Goal: Task Accomplishment & Management: Complete application form

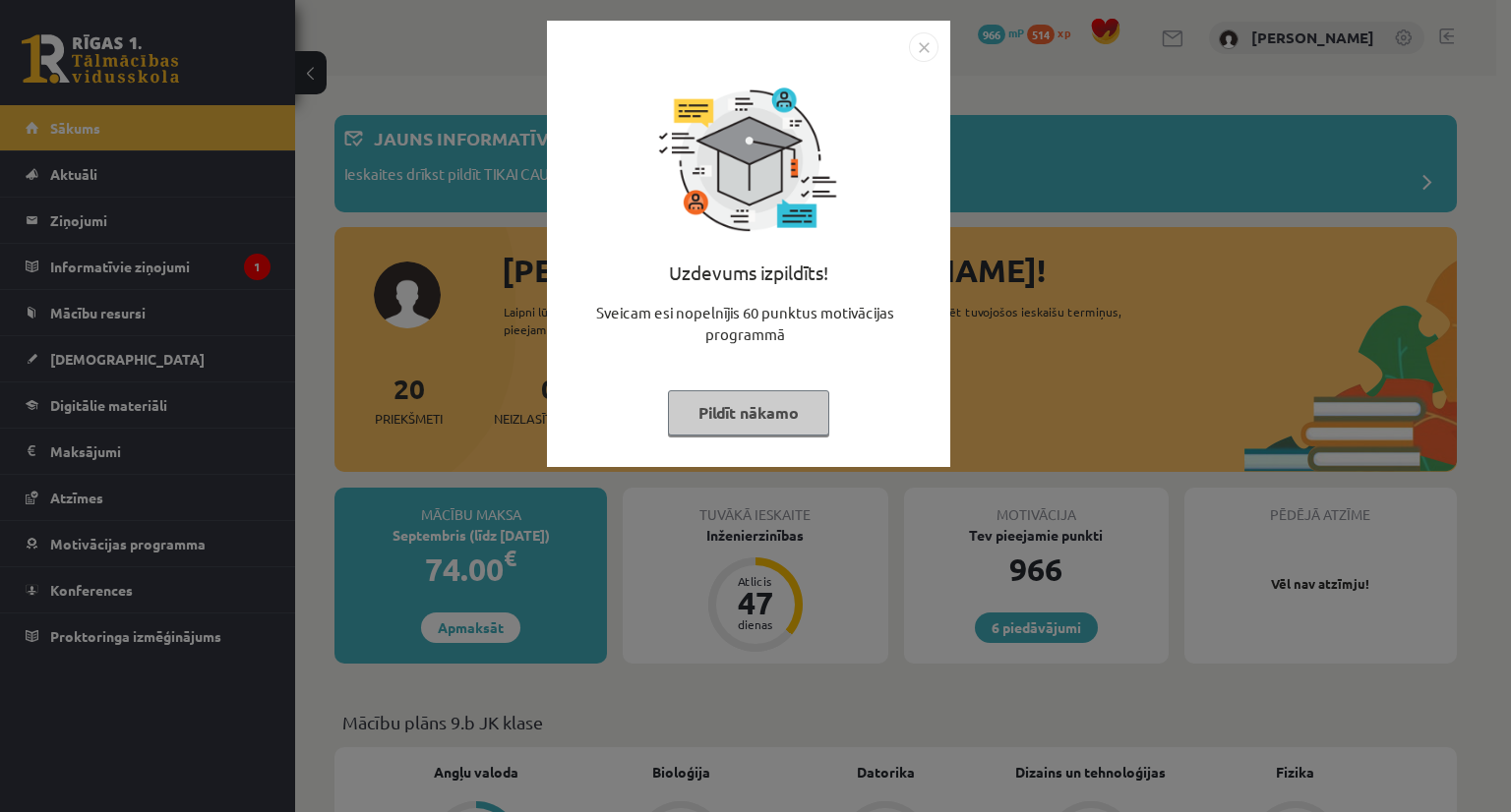
click at [772, 410] on button "Pildīt nākamo" at bounding box center [749, 413] width 161 height 46
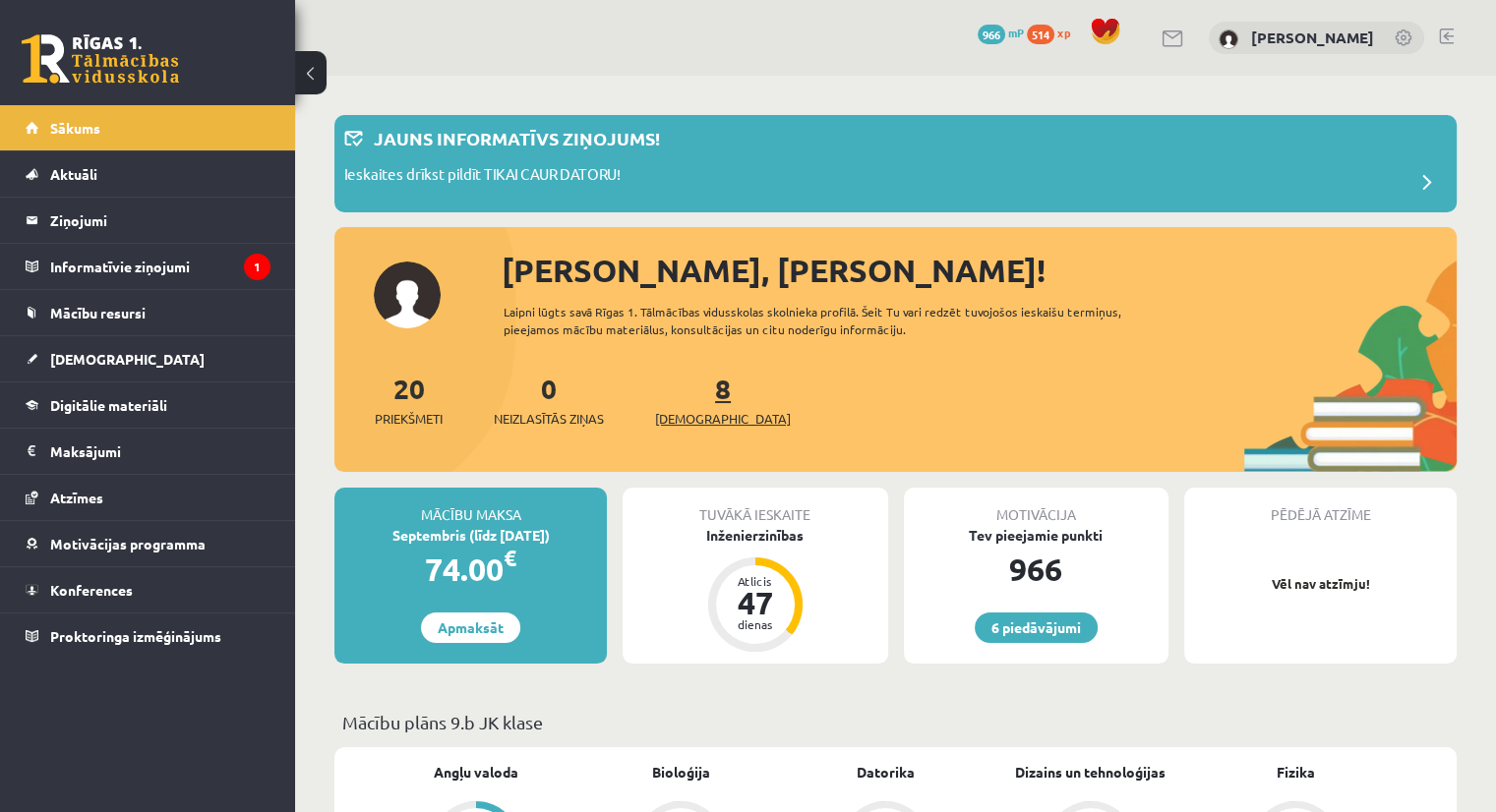
click at [688, 411] on span "[DEMOGRAPHIC_DATA]" at bounding box center [723, 419] width 136 height 20
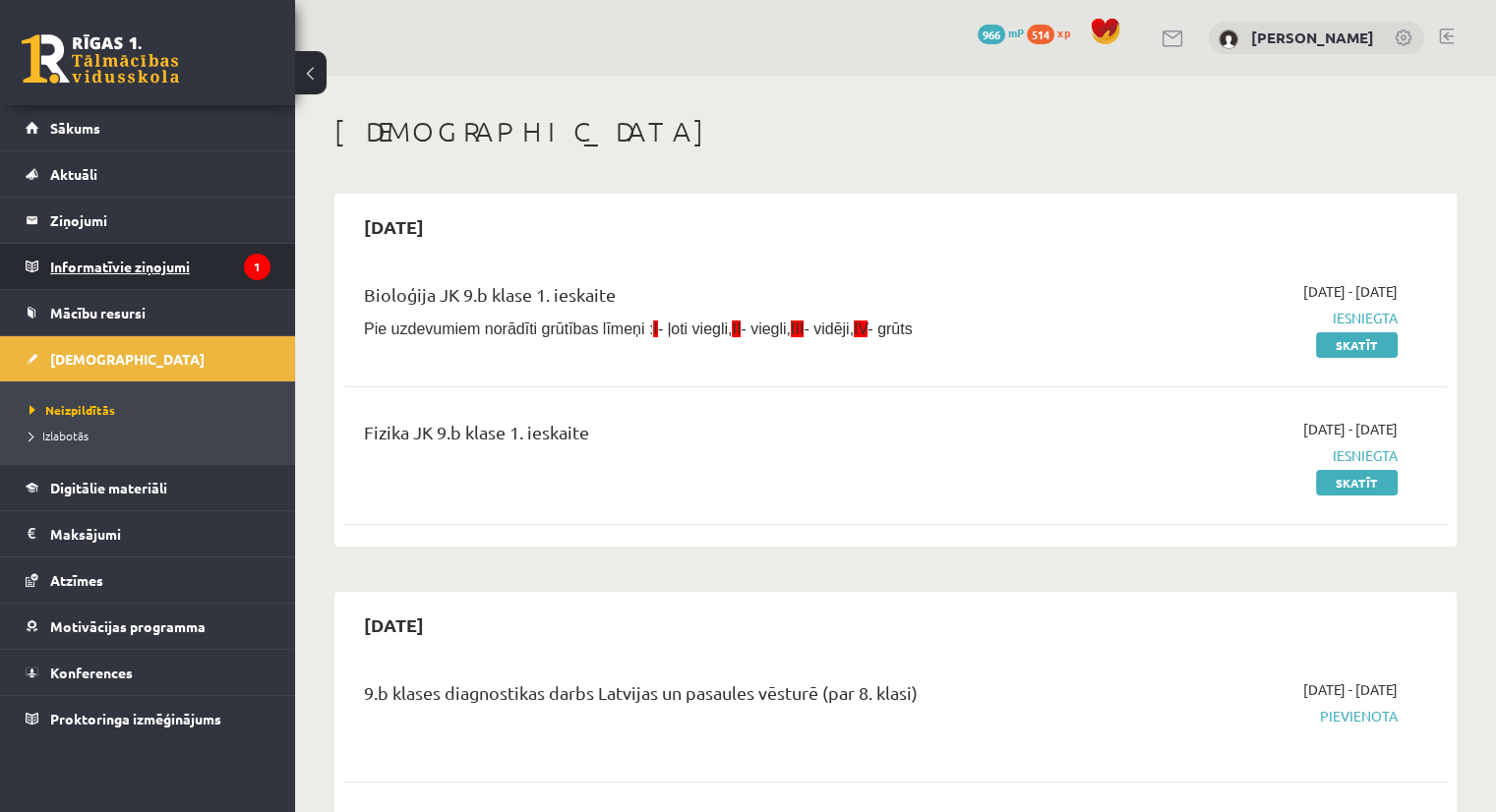
click at [154, 265] on legend "Informatīvie ziņojumi 1" at bounding box center [161, 267] width 220 height 46
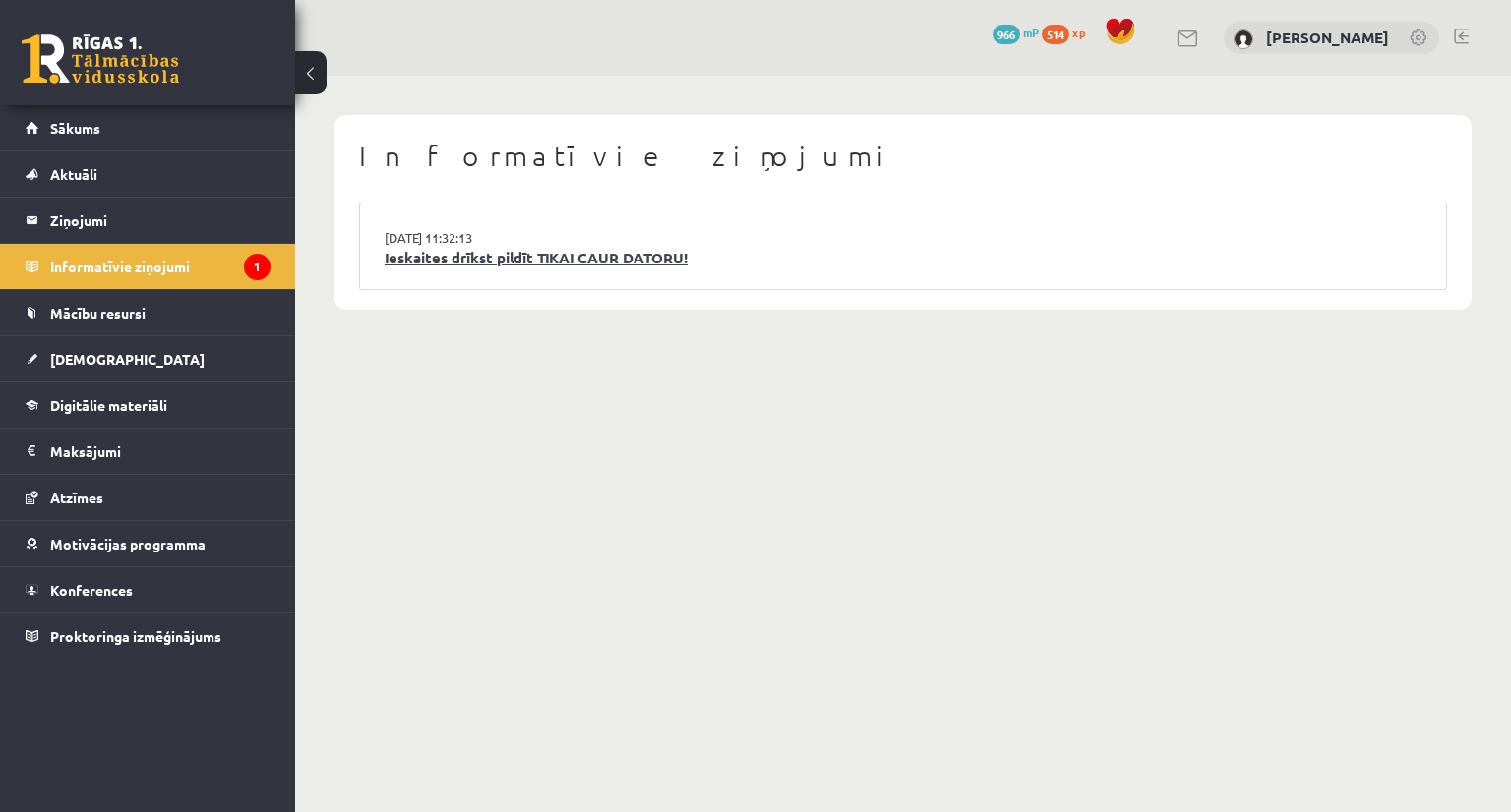
click at [425, 259] on link "Ieskaites drīkst pildīt TIKAI CAUR DATORU!" at bounding box center [902, 258] width 1036 height 23
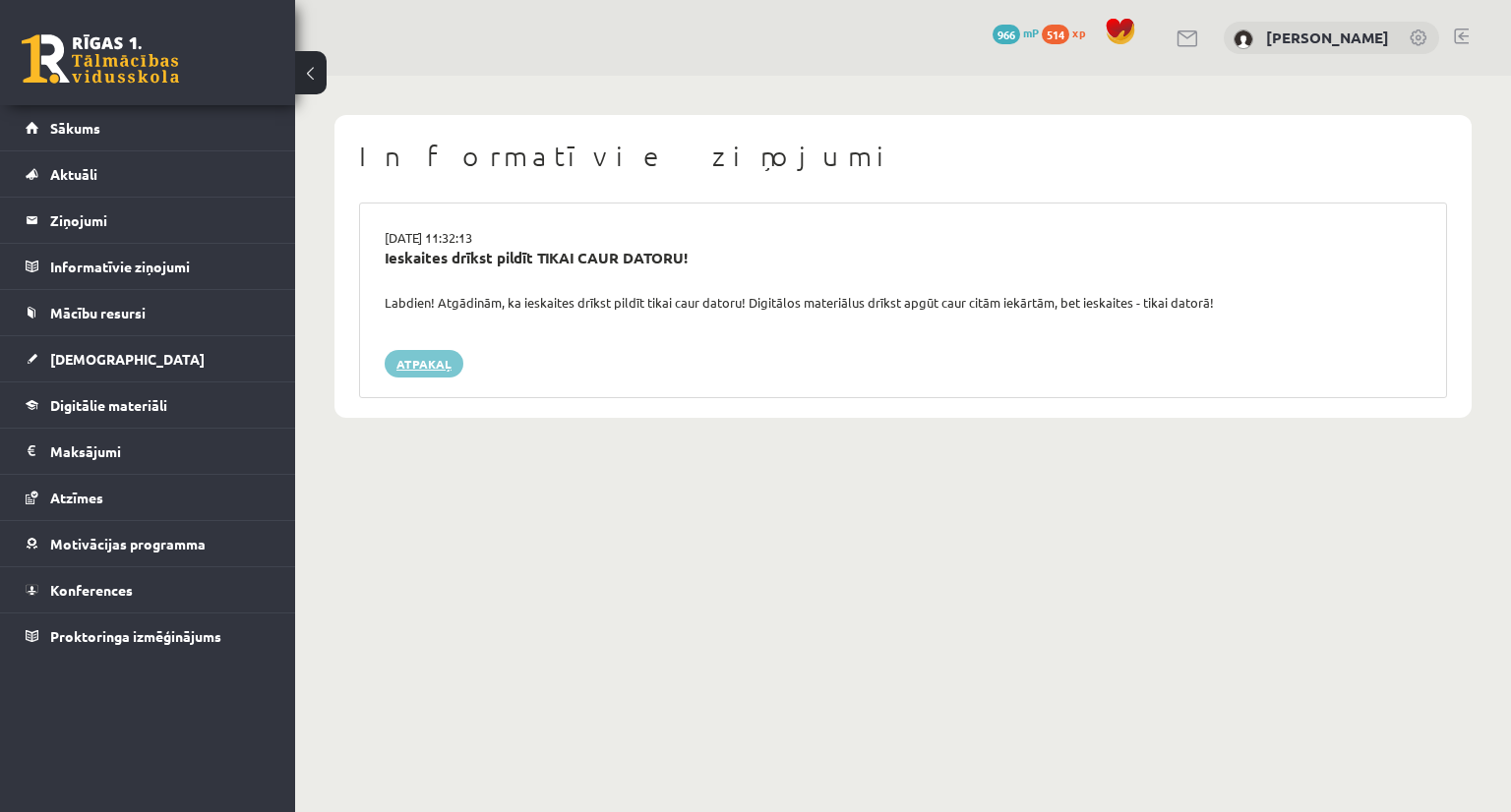
click at [409, 366] on link "Atpakaļ" at bounding box center [423, 364] width 78 height 28
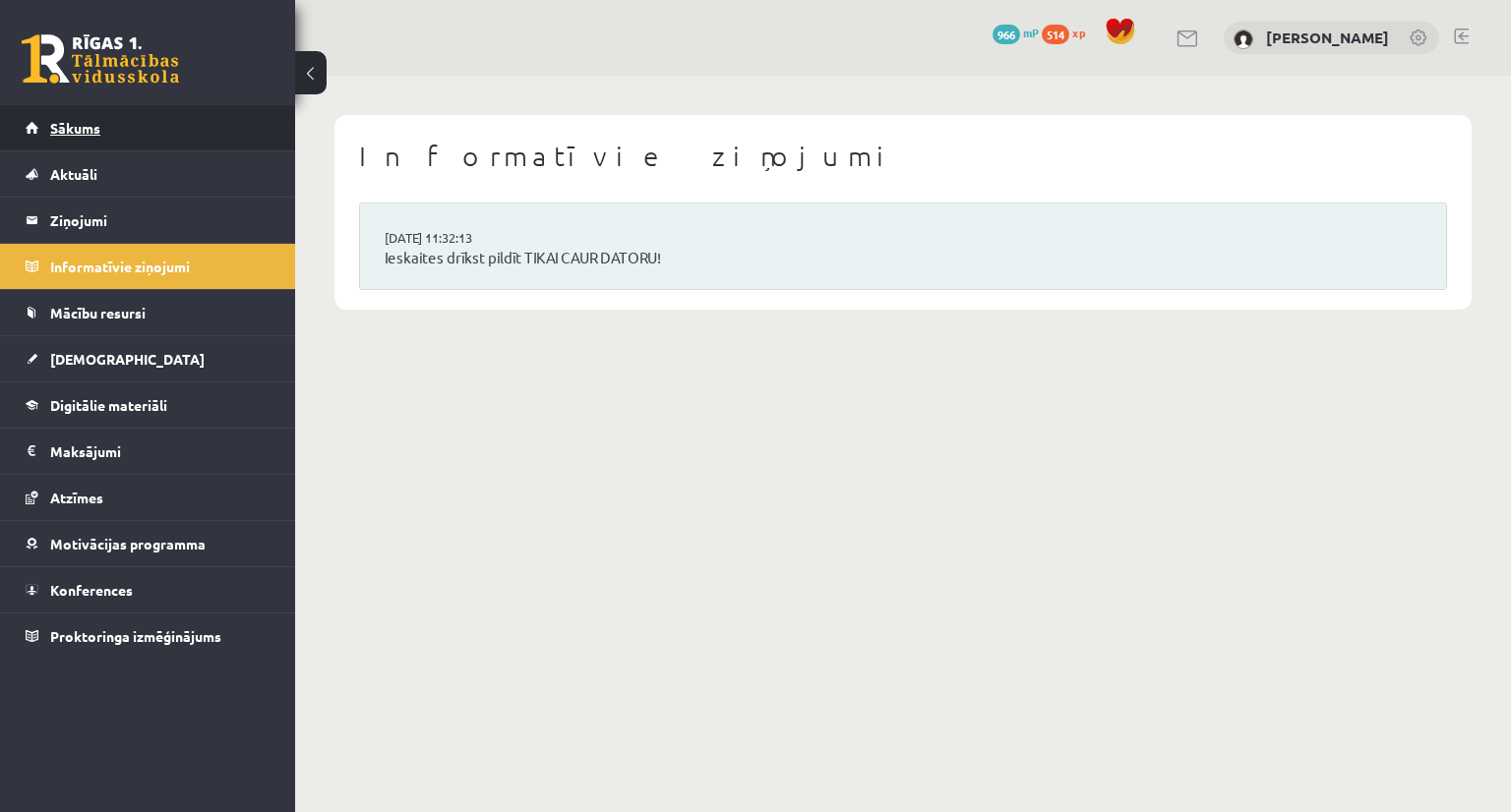
click at [127, 118] on link "Sākums" at bounding box center [148, 128] width 245 height 46
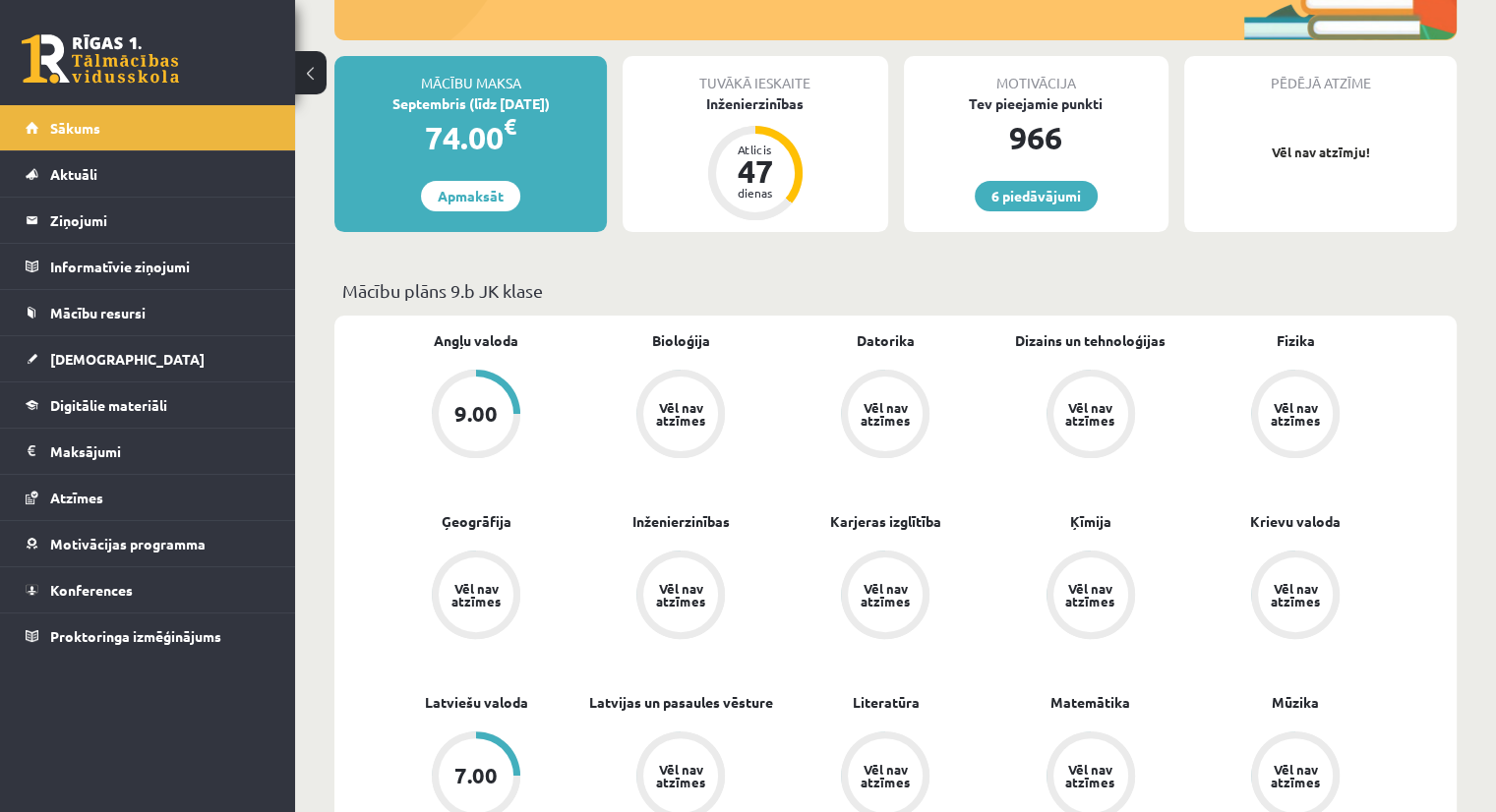
scroll to position [337, 0]
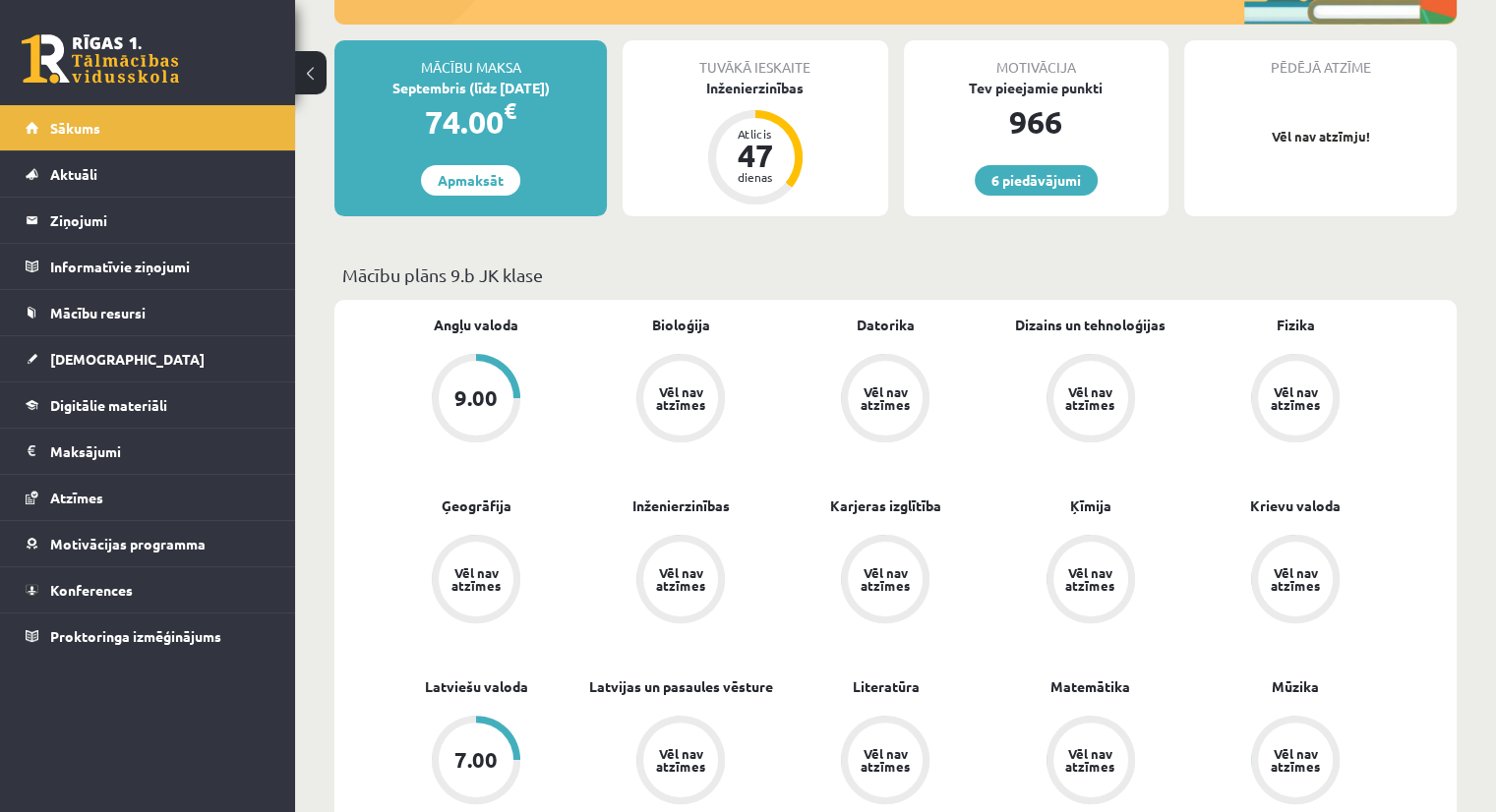
click at [484, 387] on div "9.00" at bounding box center [476, 398] width 44 height 22
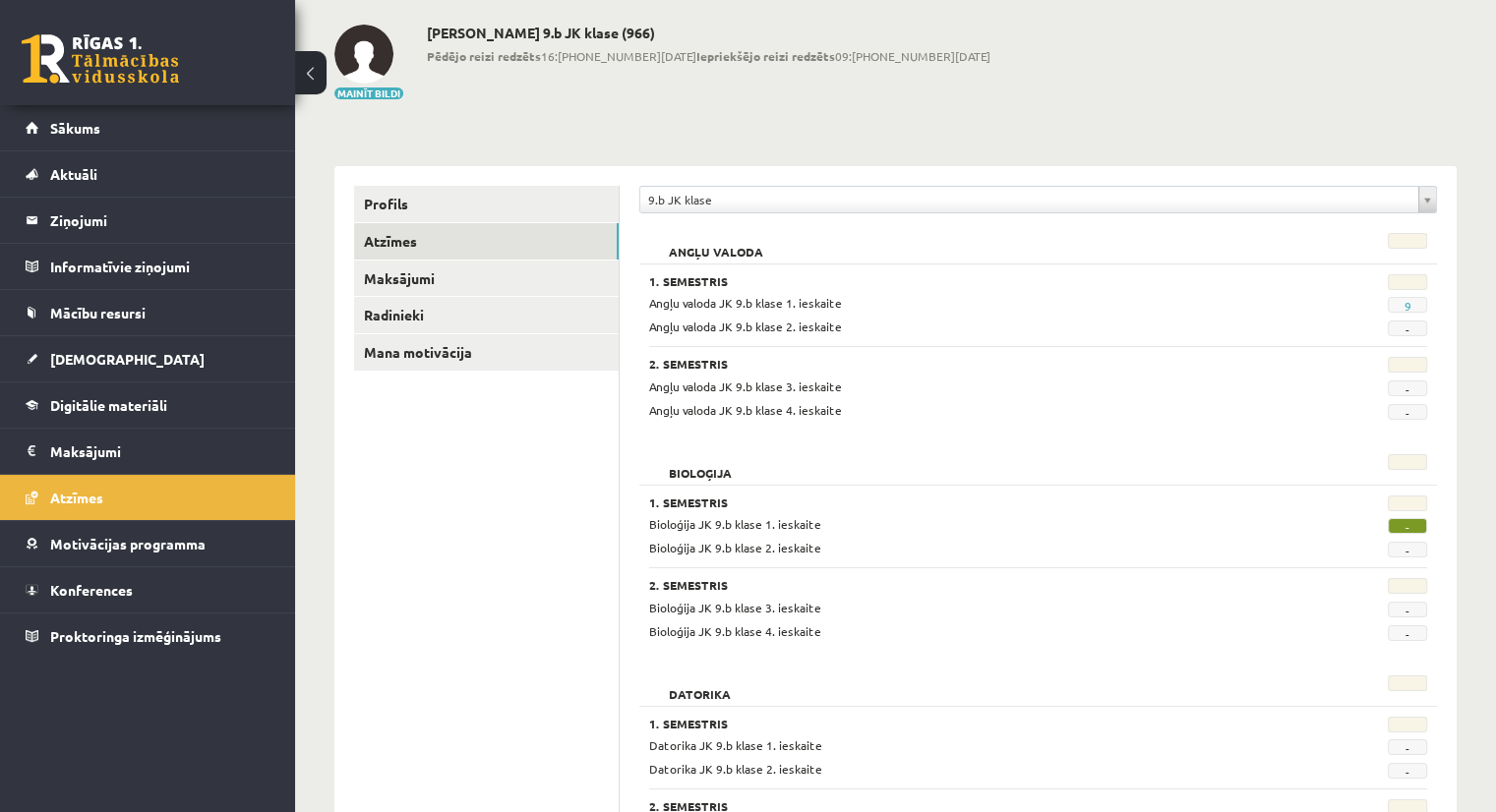
scroll to position [90, 0]
click at [97, 116] on link "Sākums" at bounding box center [148, 128] width 245 height 46
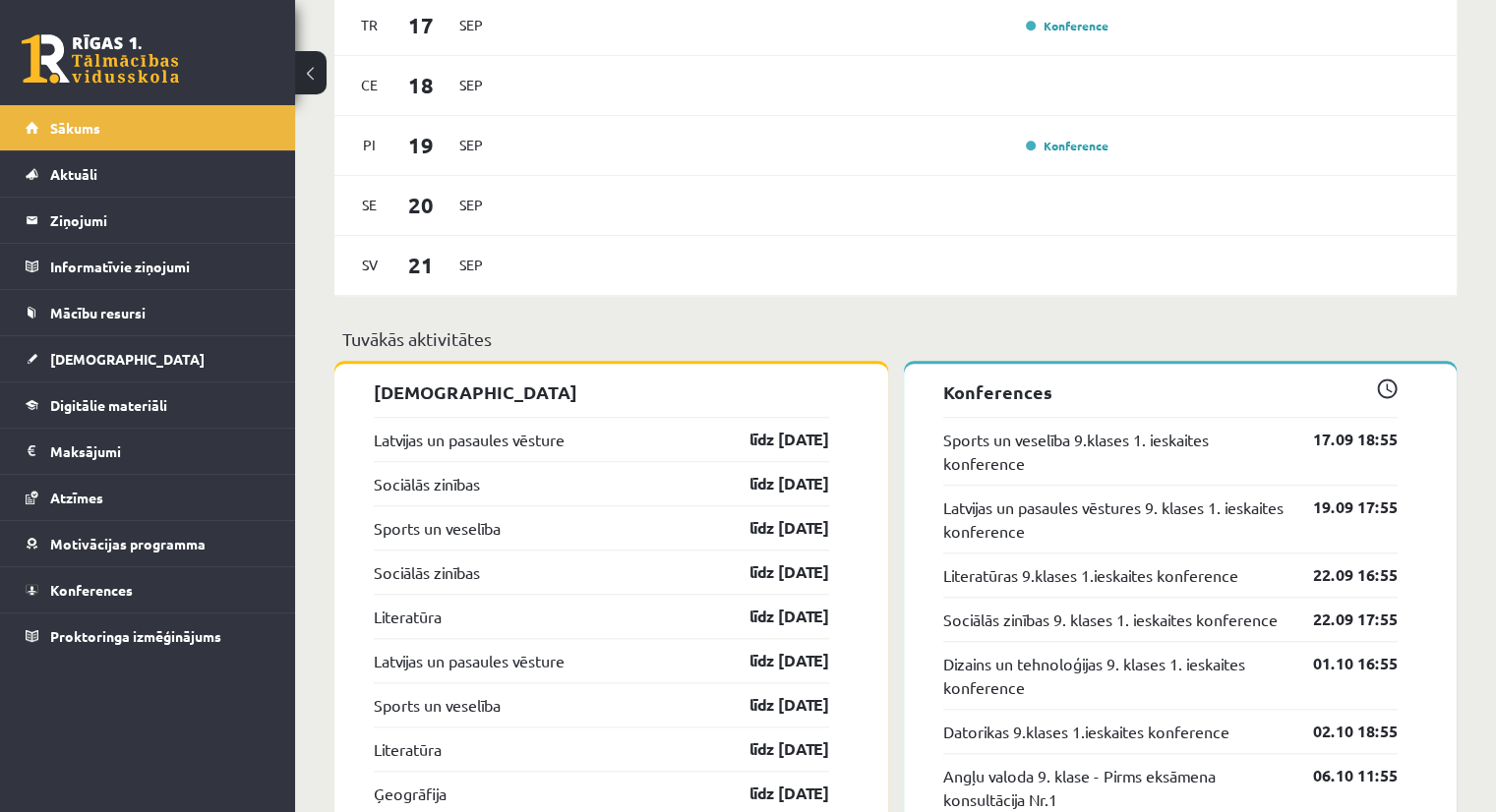
scroll to position [1624, 0]
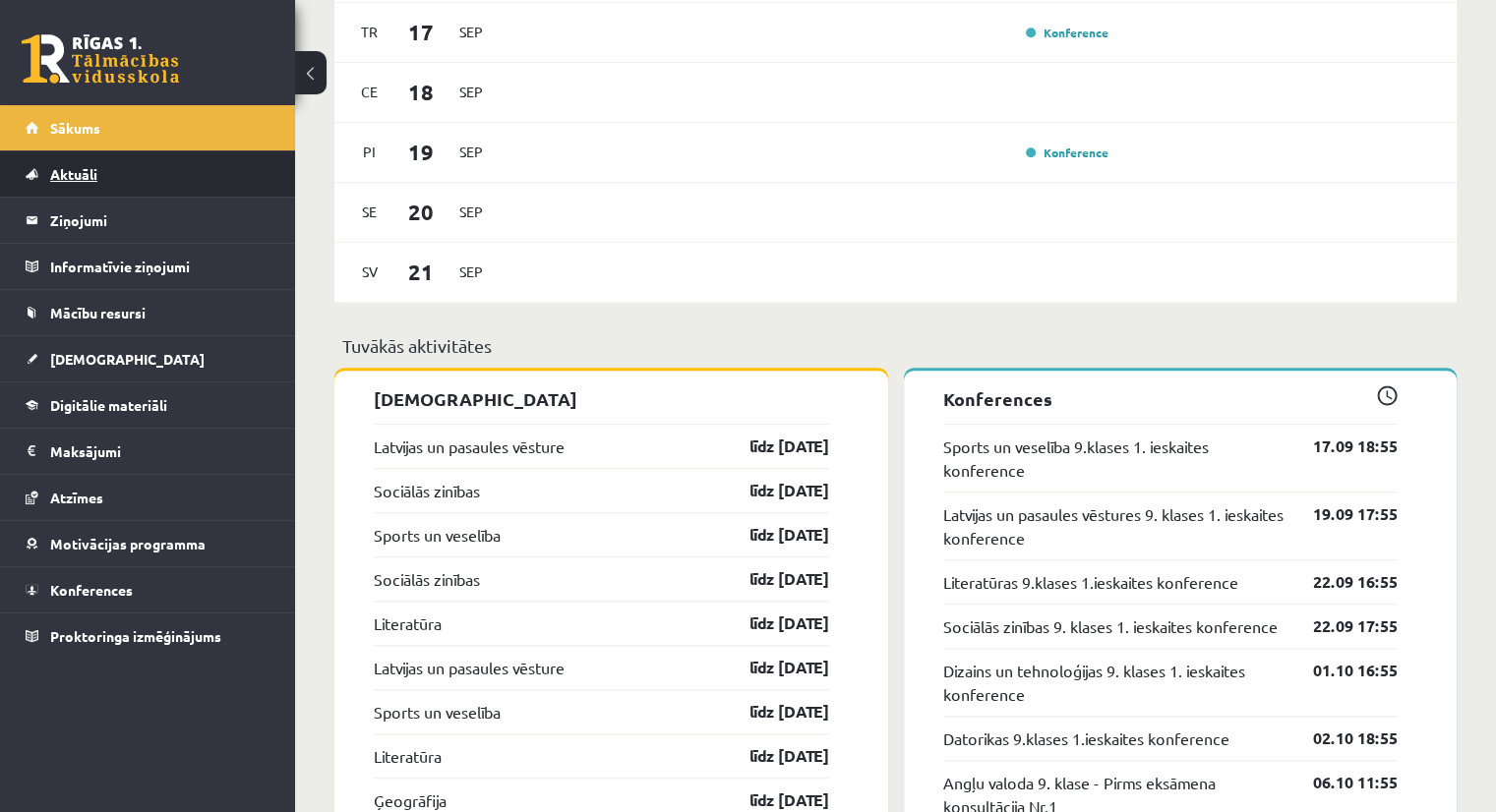
click at [83, 168] on span "Aktuāli" at bounding box center [74, 174] width 48 height 18
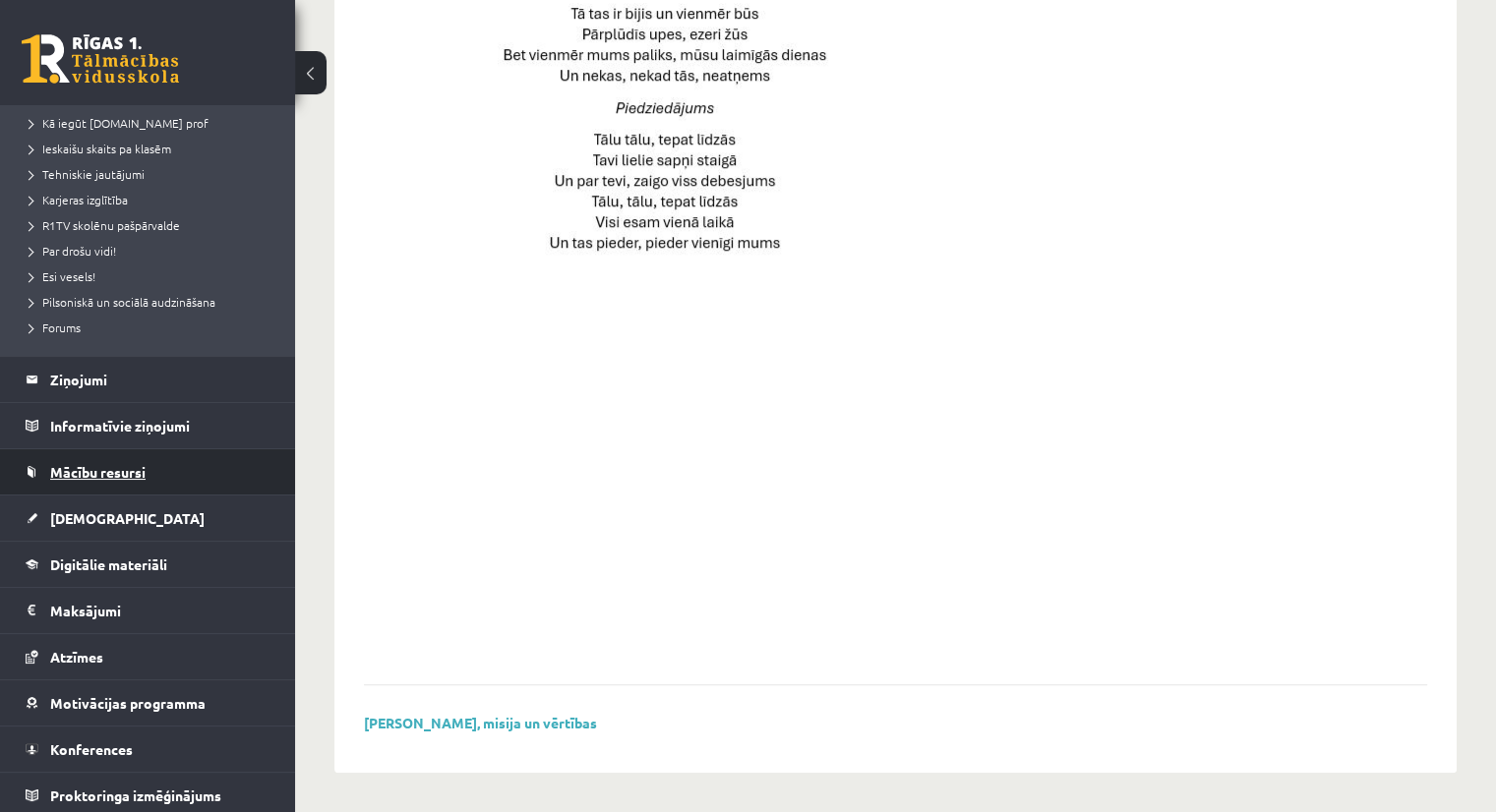
scroll to position [282, 0]
click at [82, 508] on span "[DEMOGRAPHIC_DATA]" at bounding box center [128, 517] width 155 height 18
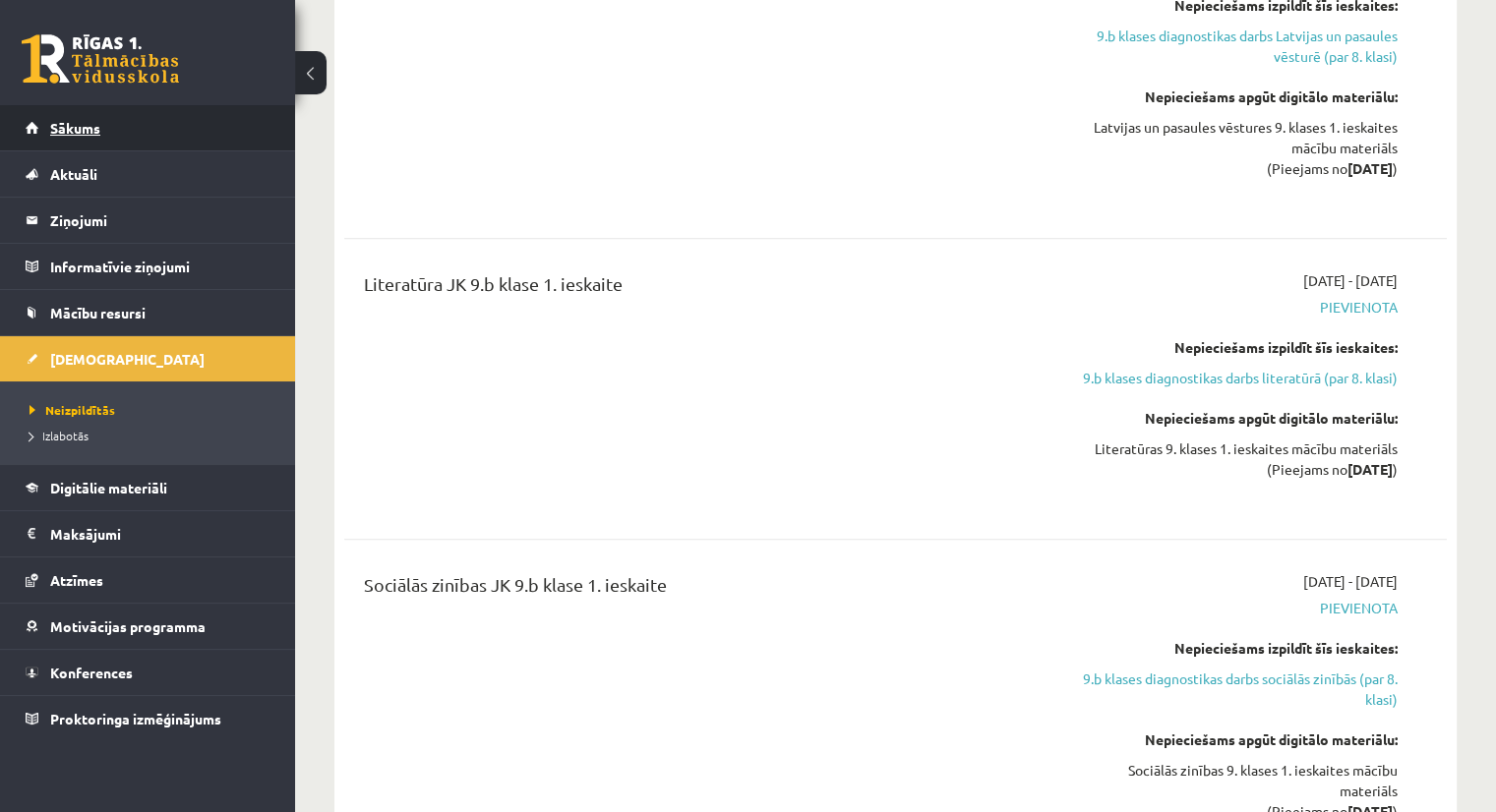
click at [82, 123] on span "Sākums" at bounding box center [75, 128] width 51 height 18
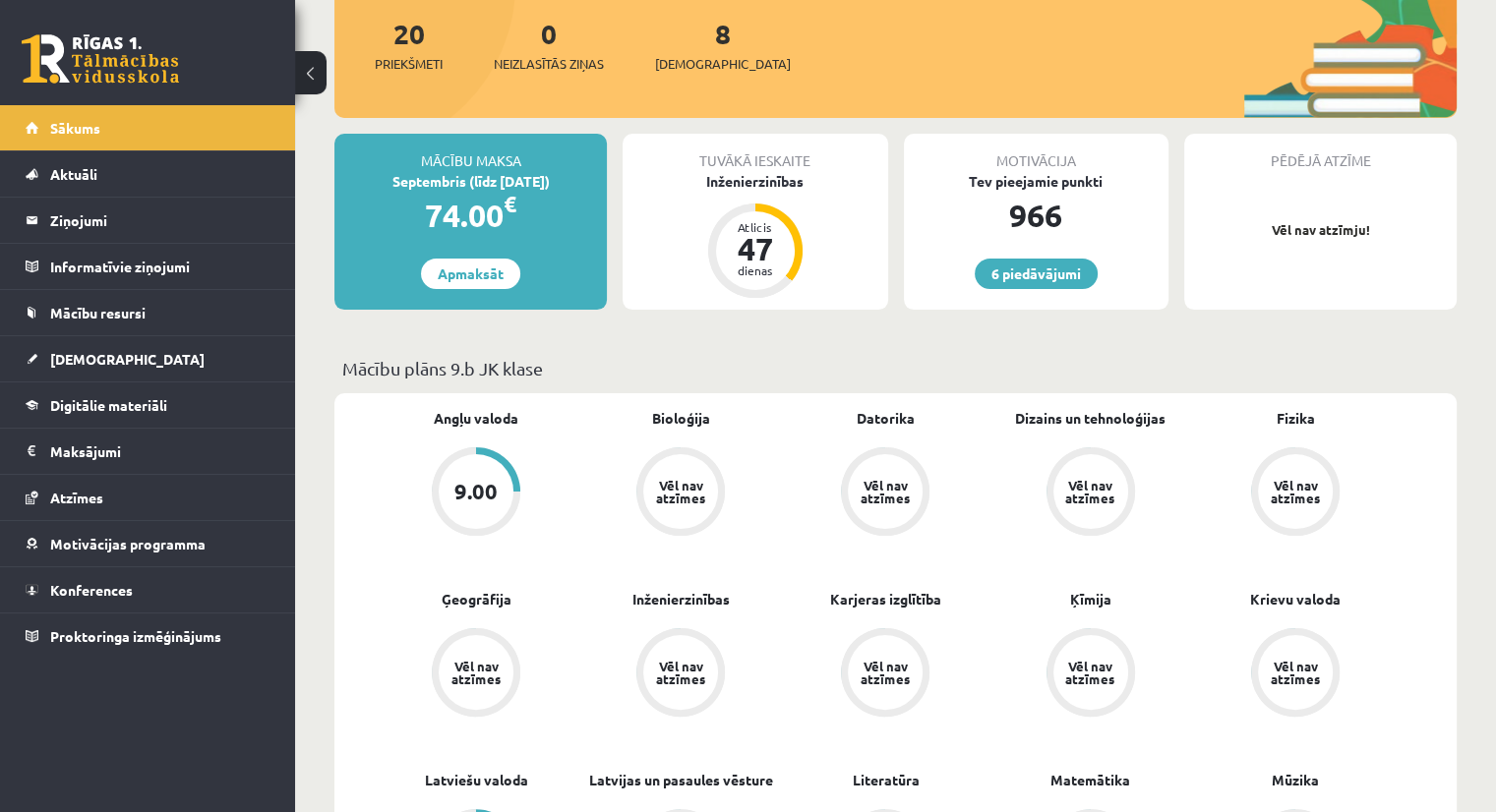
scroll to position [384, 0]
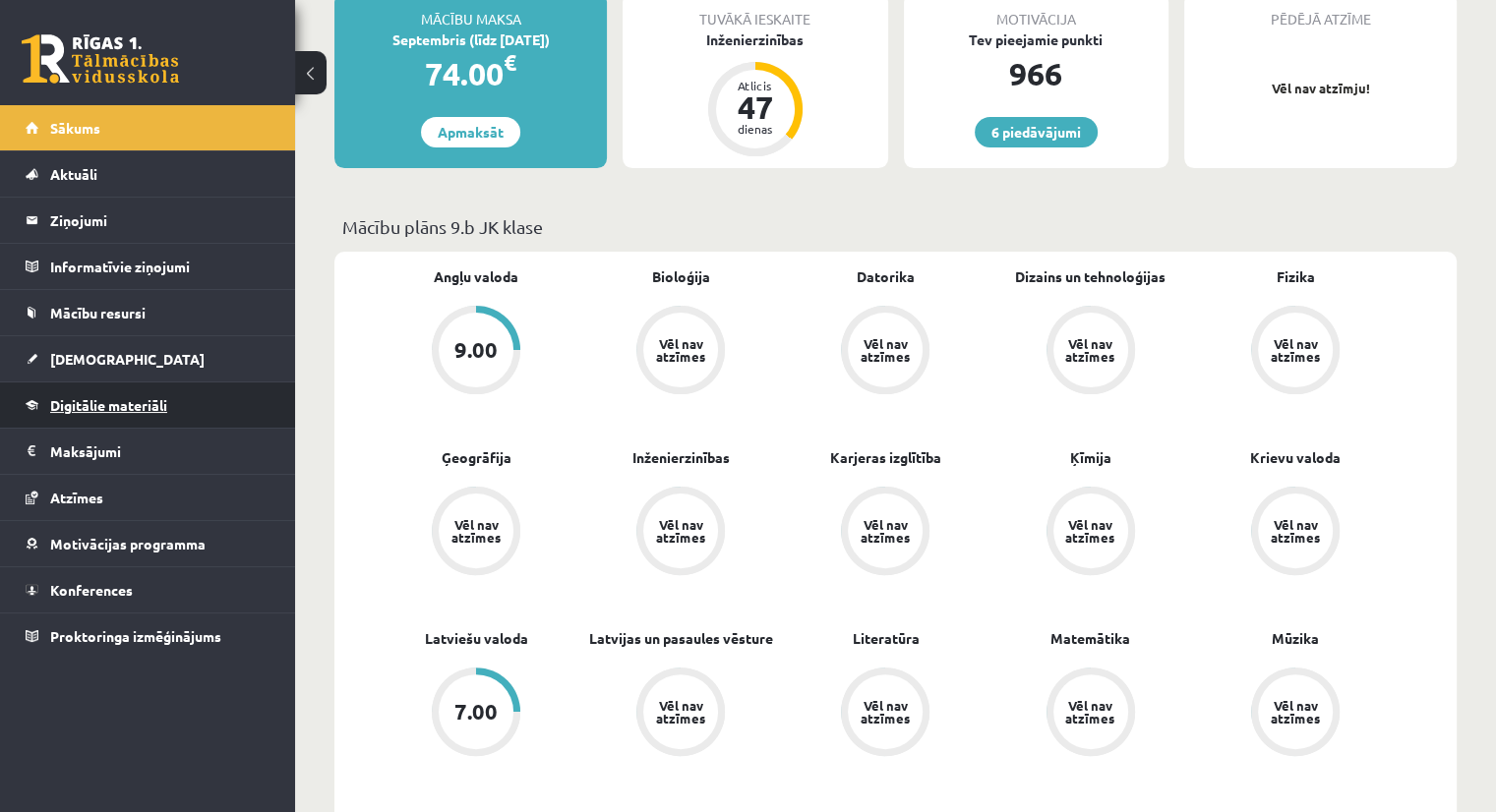
click at [142, 405] on span "Digitālie materiāli" at bounding box center [109, 405] width 117 height 18
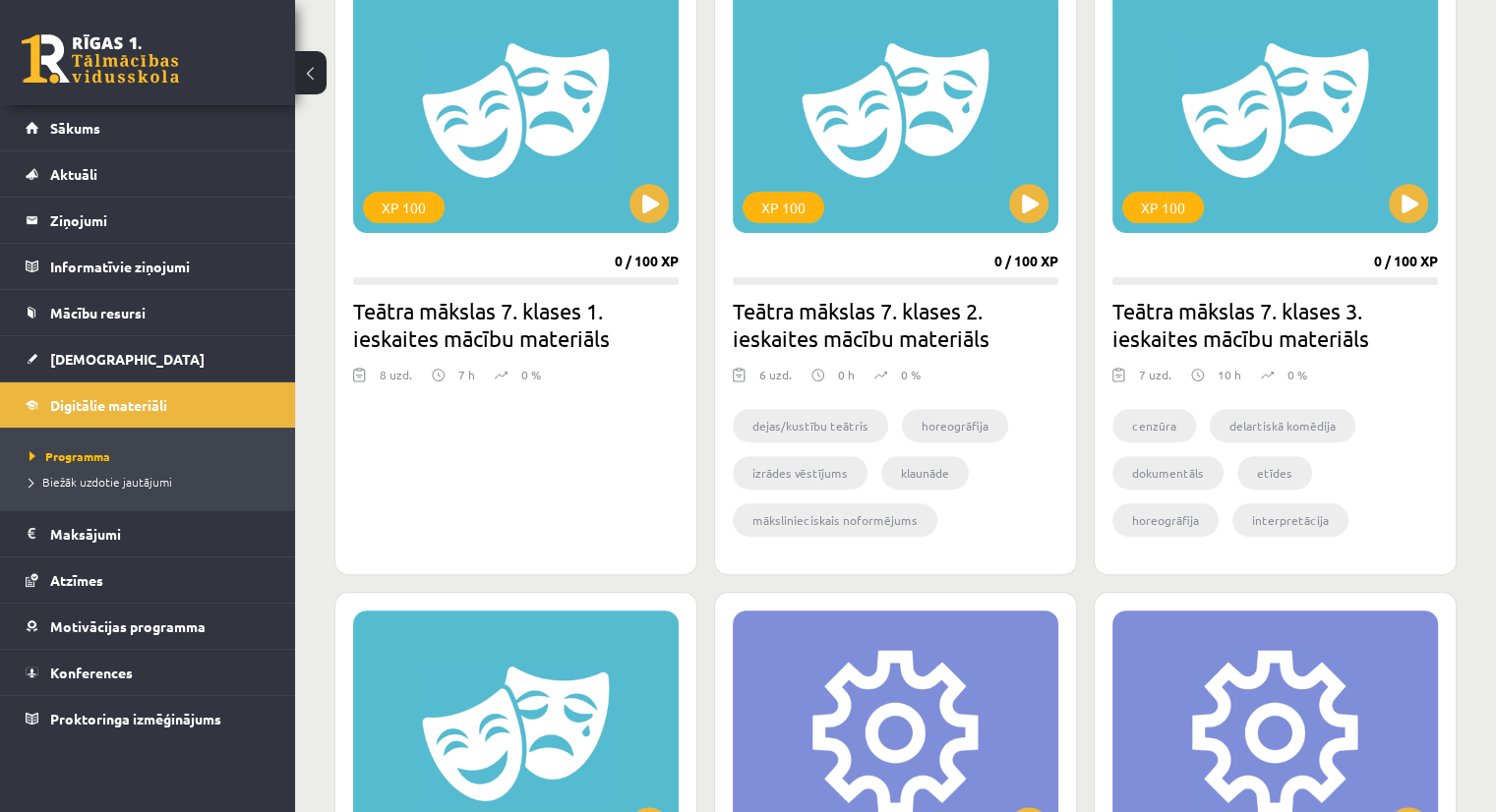
scroll to position [594, 0]
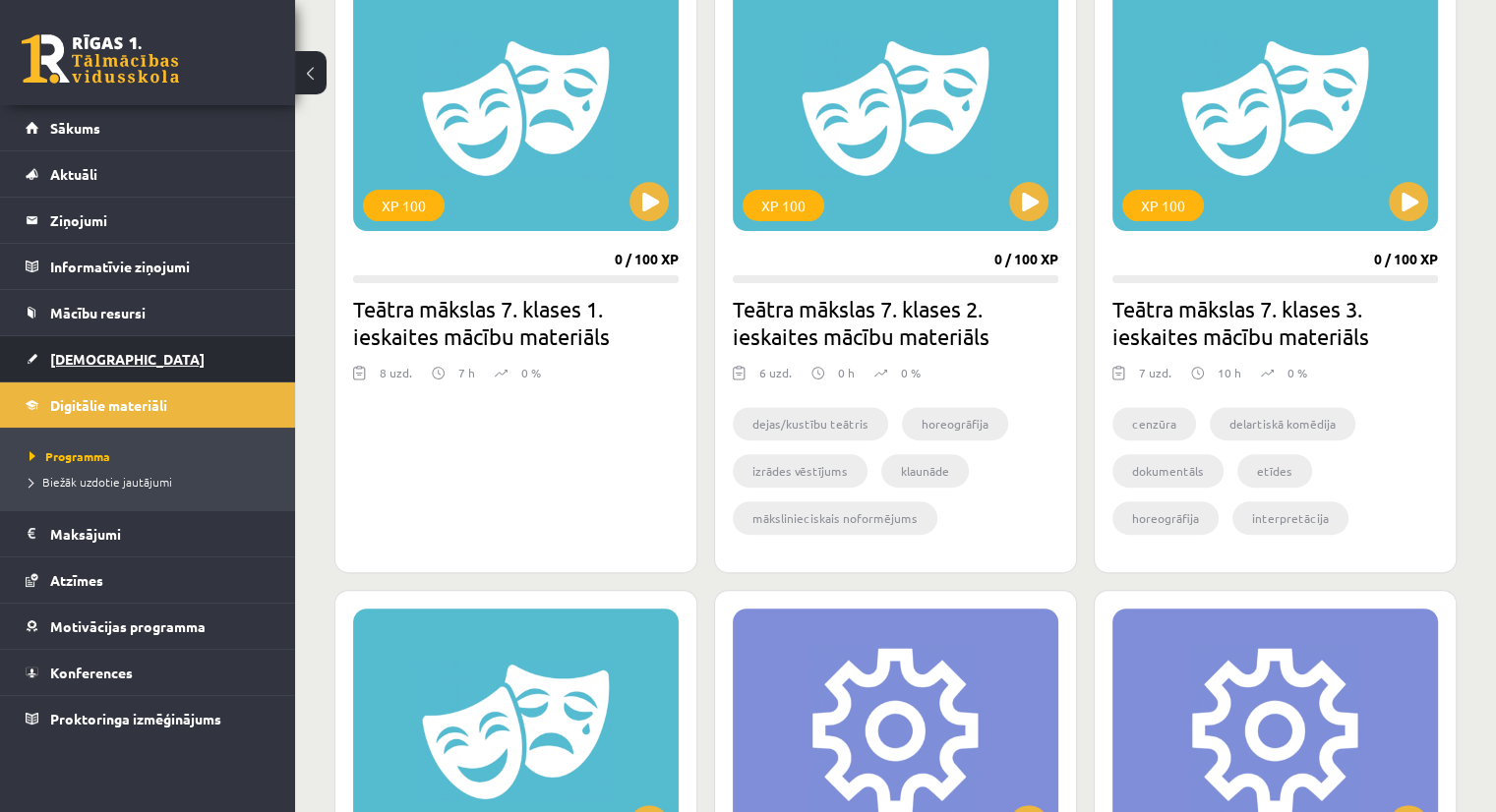
click at [65, 356] on span "[DEMOGRAPHIC_DATA]" at bounding box center [128, 359] width 155 height 18
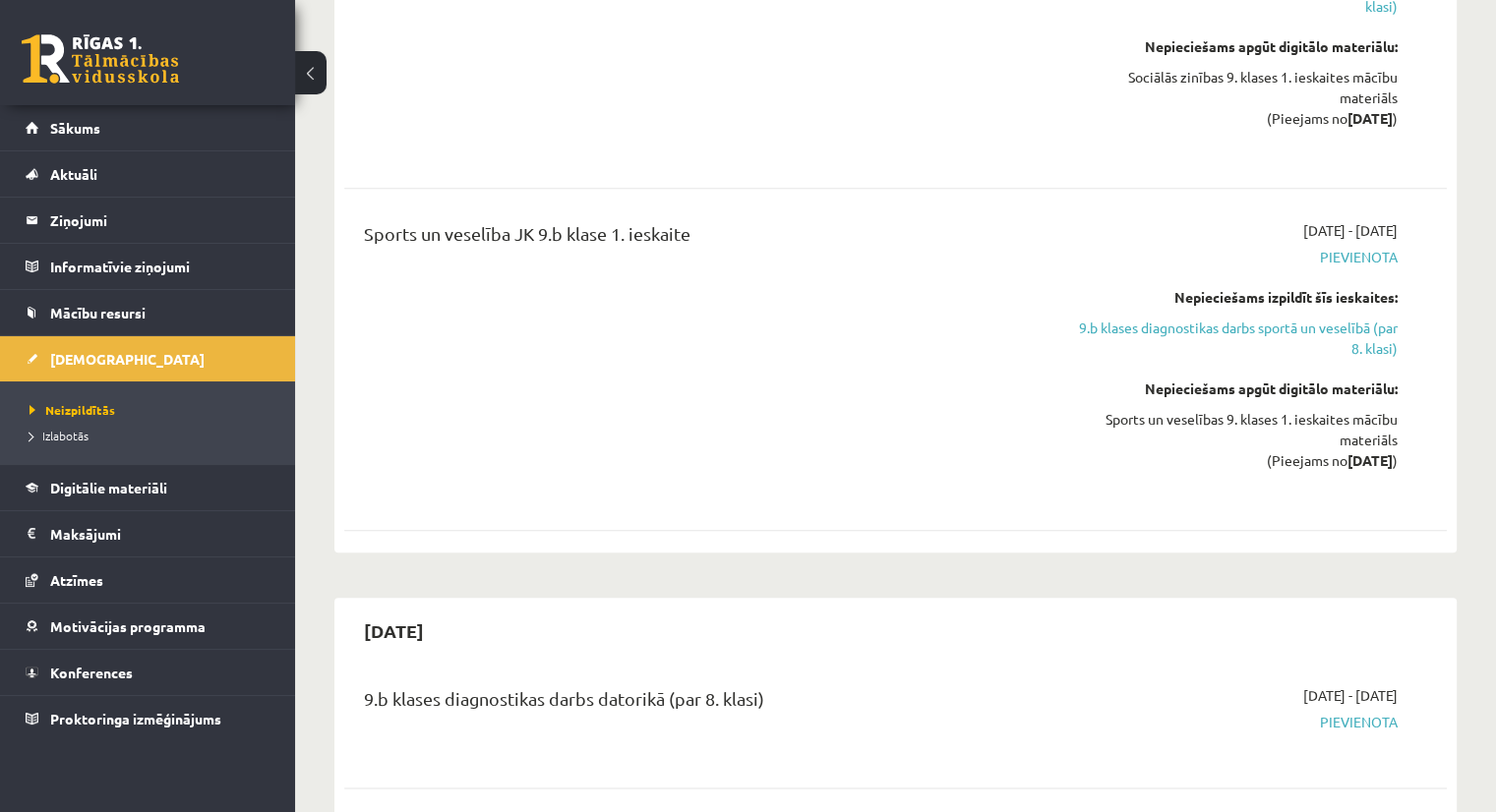
scroll to position [2022, 0]
click at [1180, 320] on link "9.b klases diagnostikas darbs sportā un veselībā (par 8. klasi)" at bounding box center [1235, 340] width 325 height 42
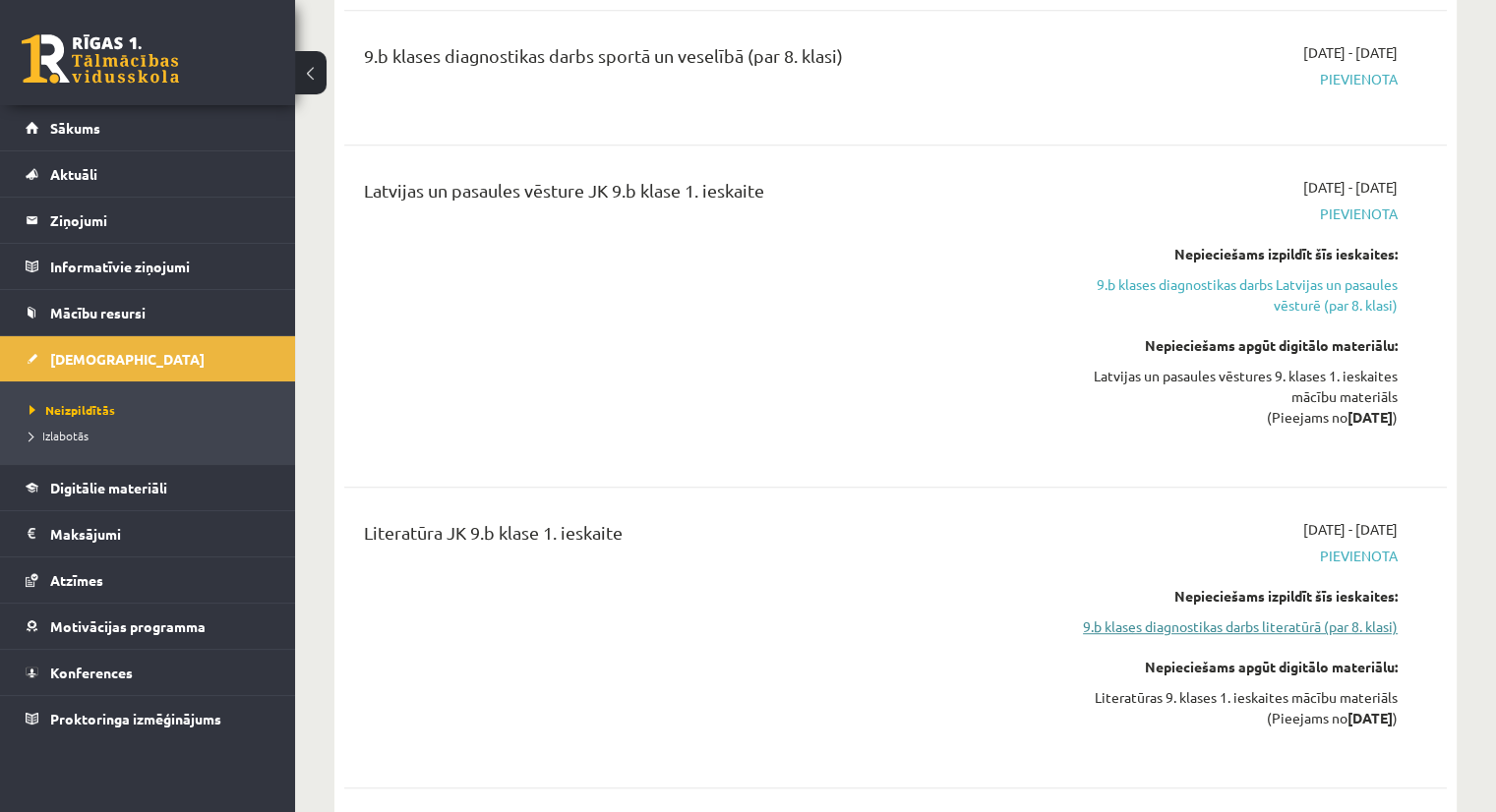
click at [1187, 616] on link "9.b klases diagnostikas darbs literatūrā (par 8. klasi)" at bounding box center [1235, 626] width 325 height 21
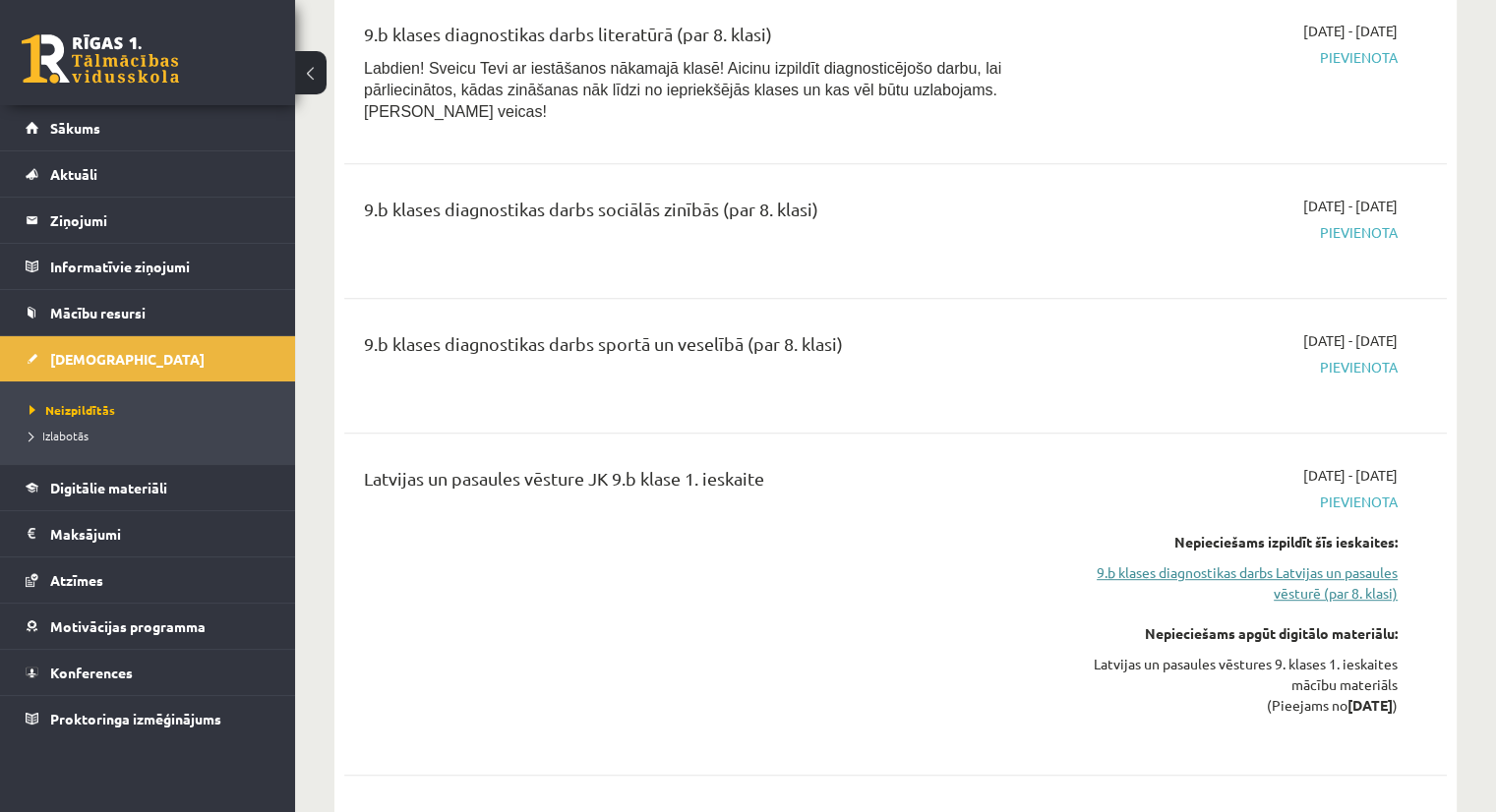
click at [1133, 563] on link "9.b klases diagnostikas darbs Latvijas un pasaules vēsturē (par 8. klasi)" at bounding box center [1235, 584] width 325 height 42
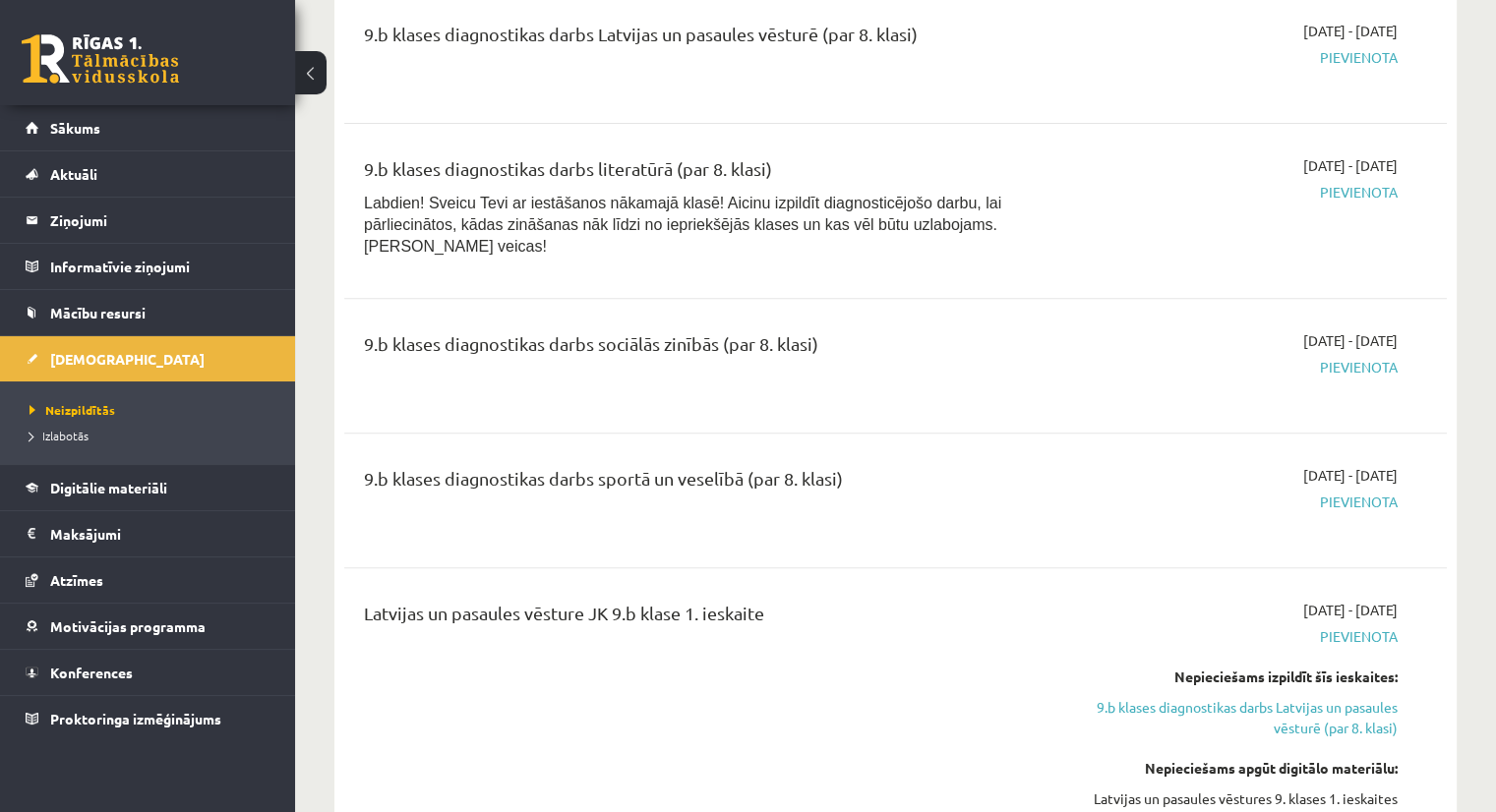
click at [1118, 697] on link "9.b klases diagnostikas darbs Latvijas un pasaules vēsturē (par 8. klasi)" at bounding box center [1235, 718] width 325 height 42
click at [1128, 697] on link "9.b klases diagnostikas darbs Latvijas un pasaules vēsturē (par 8. klasi)" at bounding box center [1235, 718] width 325 height 42
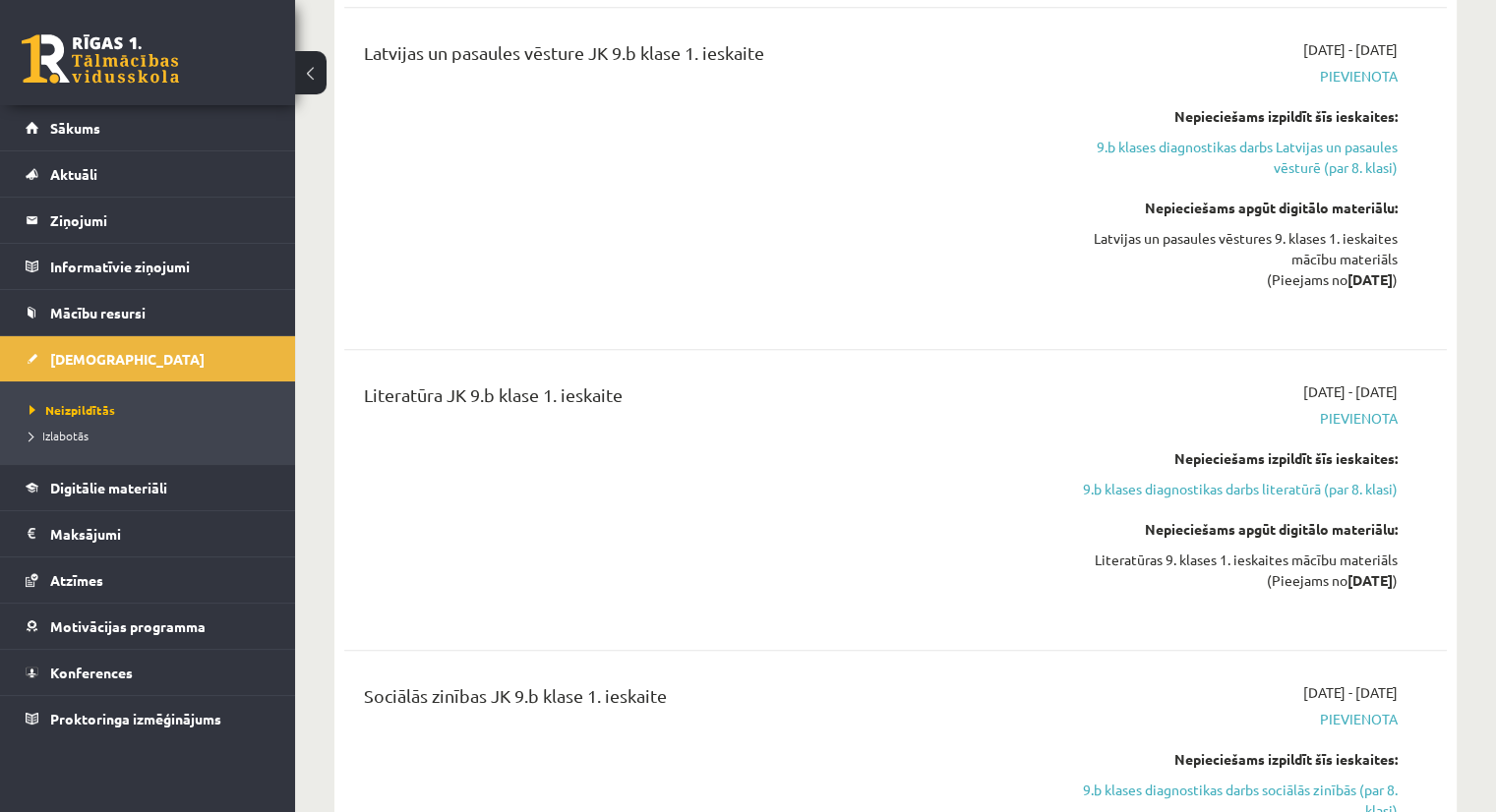
scroll to position [1222, 0]
click at [1140, 476] on link "9.b klases diagnostikas darbs literatūrā (par 8. klasi)" at bounding box center [1235, 486] width 325 height 21
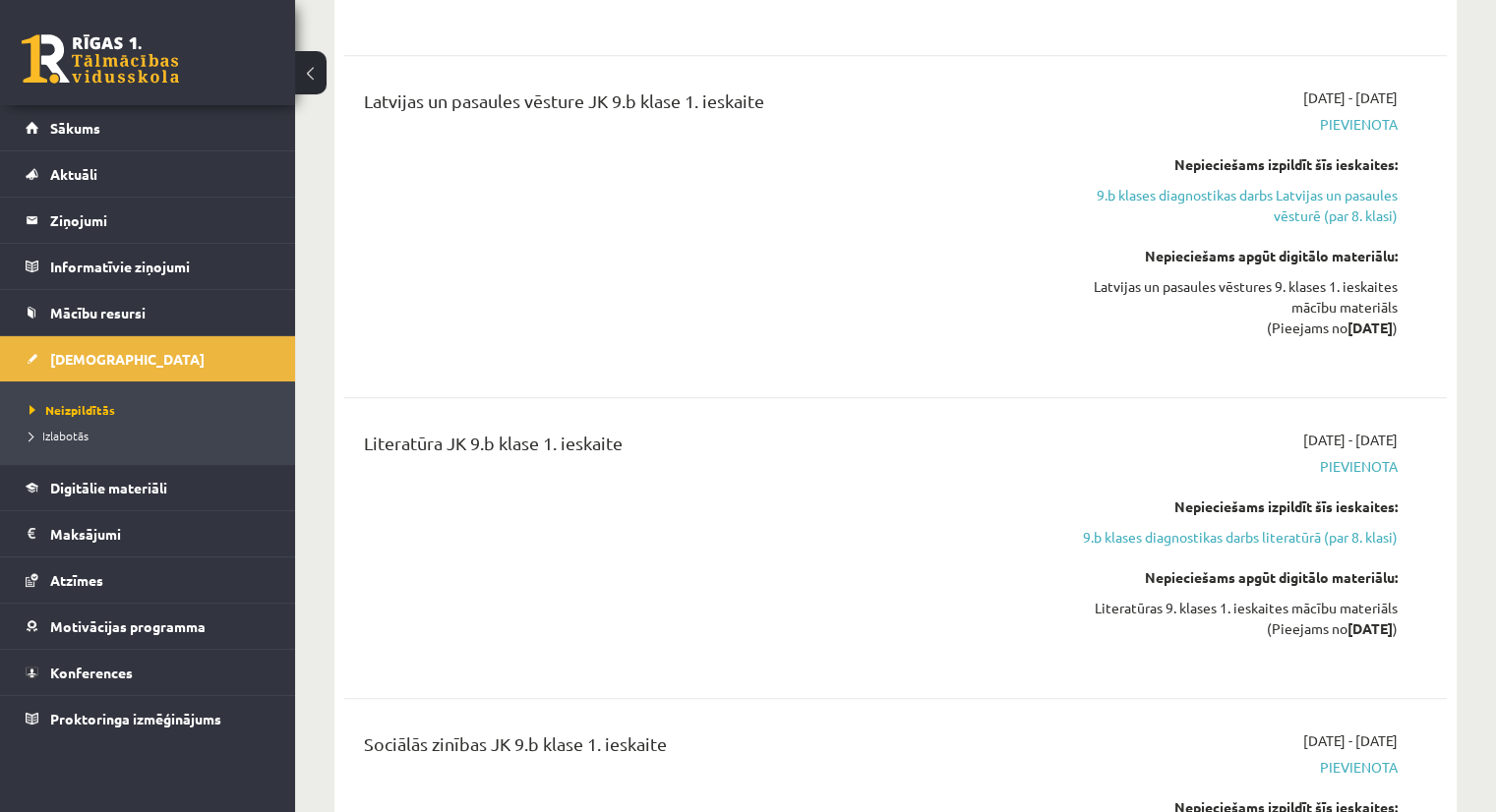
scroll to position [1172, 0]
click at [1165, 526] on link "9.b klases diagnostikas darbs literatūrā (par 8. klasi)" at bounding box center [1235, 536] width 325 height 21
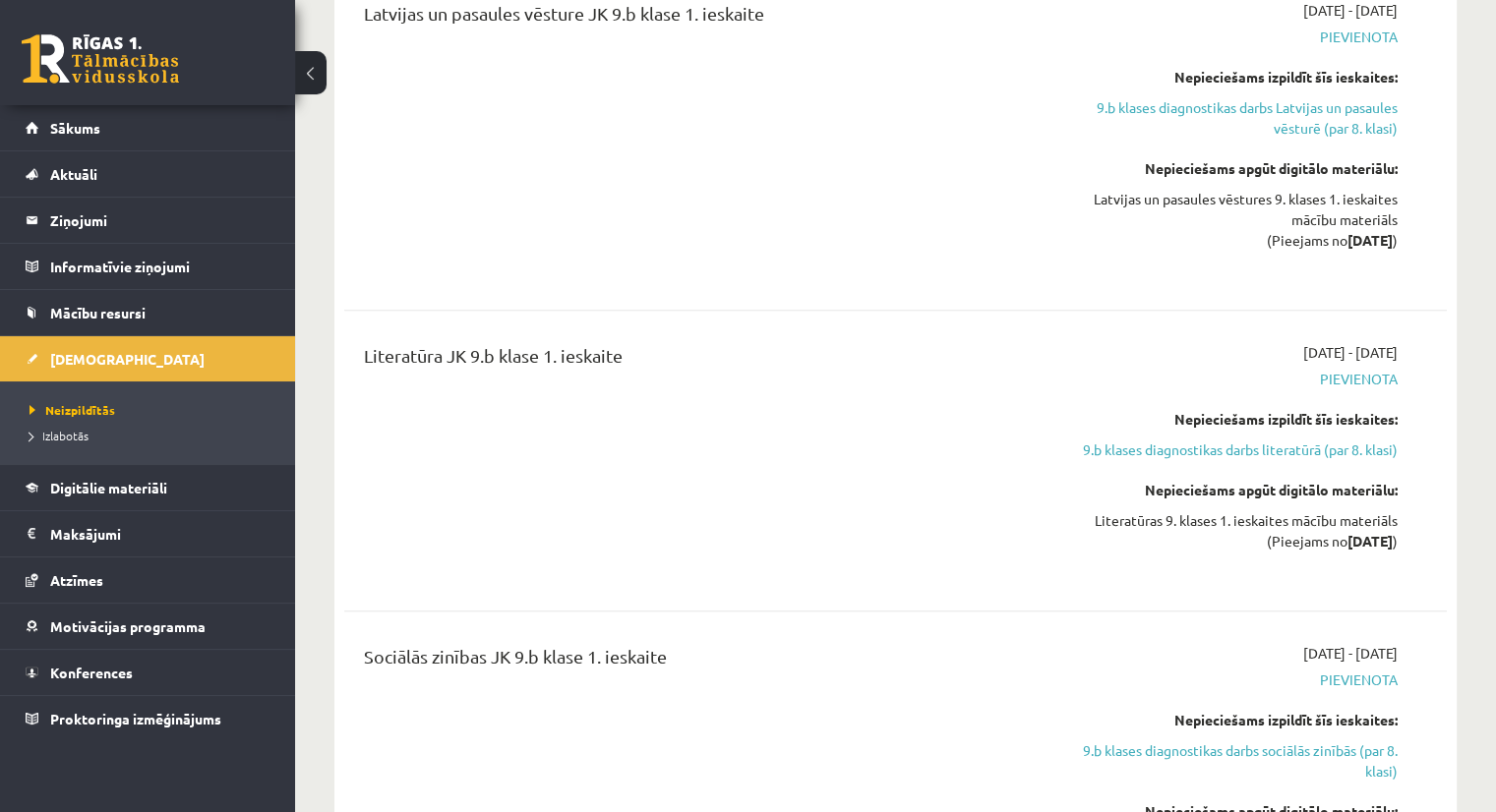
scroll to position [1259, 0]
click at [1141, 440] on link "9.b klases diagnostikas darbs literatūrā (par 8. klasi)" at bounding box center [1235, 450] width 325 height 21
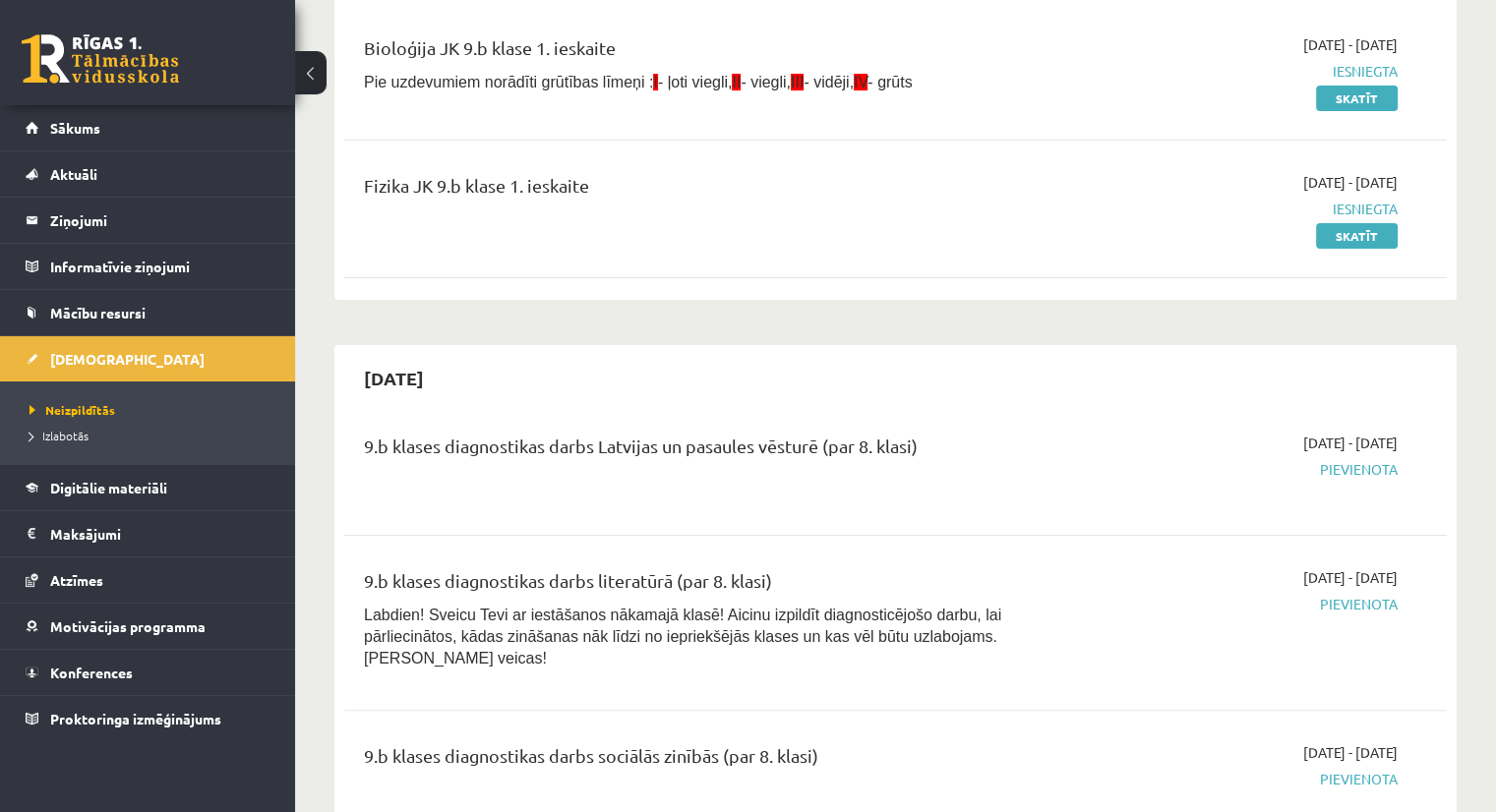
scroll to position [0, 0]
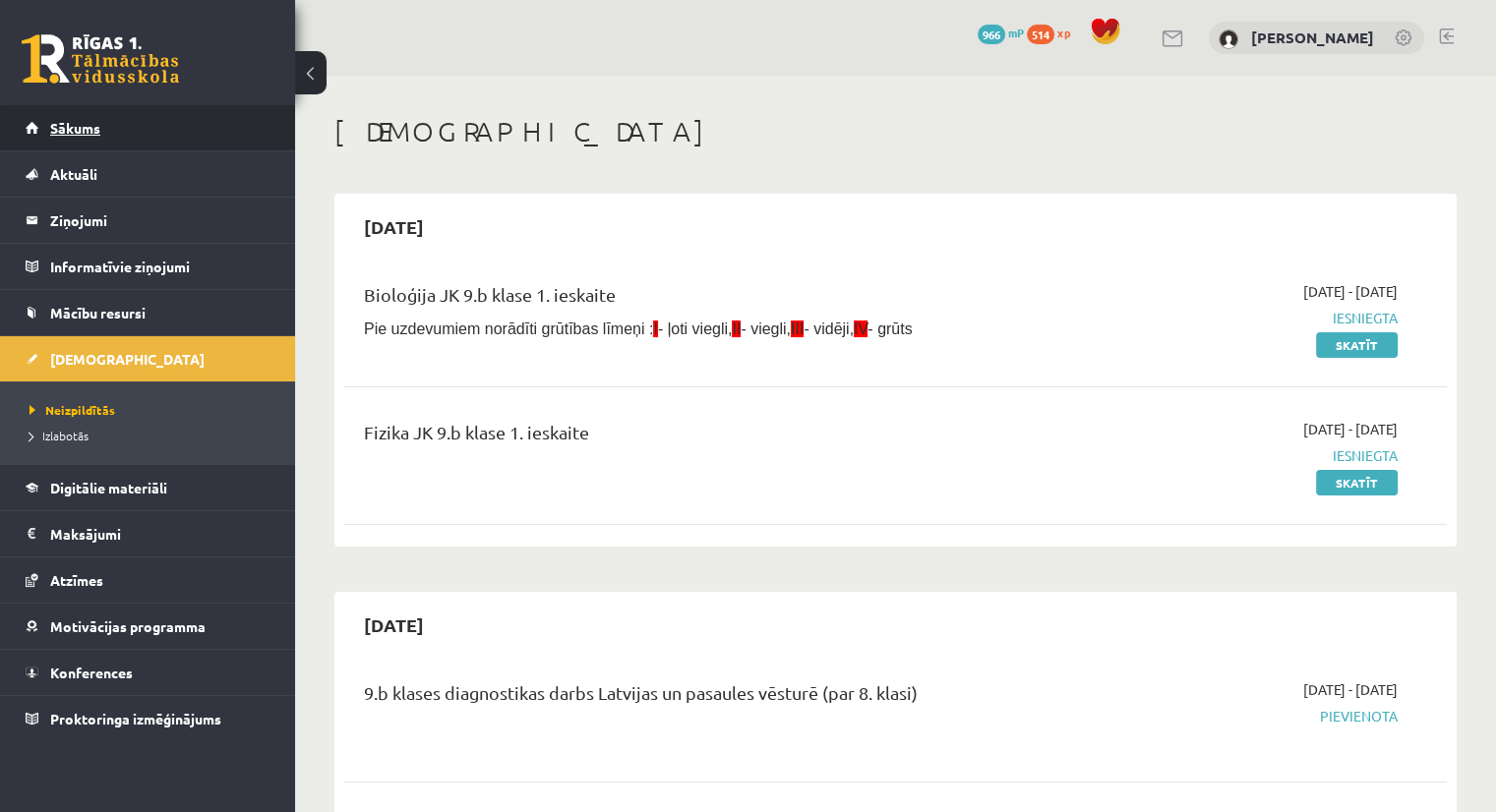
click at [159, 124] on link "Sākums" at bounding box center [148, 128] width 245 height 46
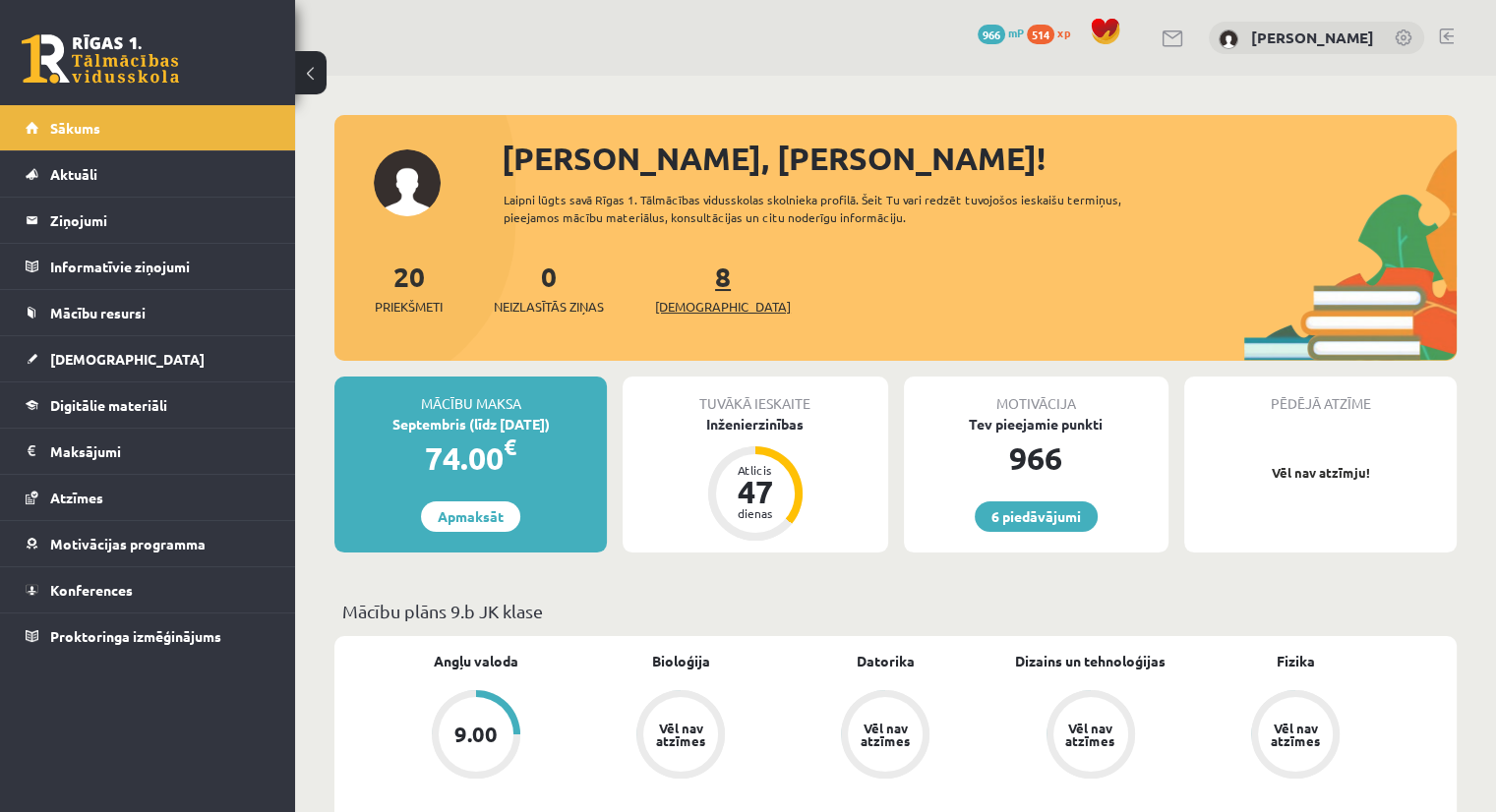
click at [696, 301] on span "[DEMOGRAPHIC_DATA]" at bounding box center [723, 307] width 136 height 20
